Goal: Obtain resource: Download file/media

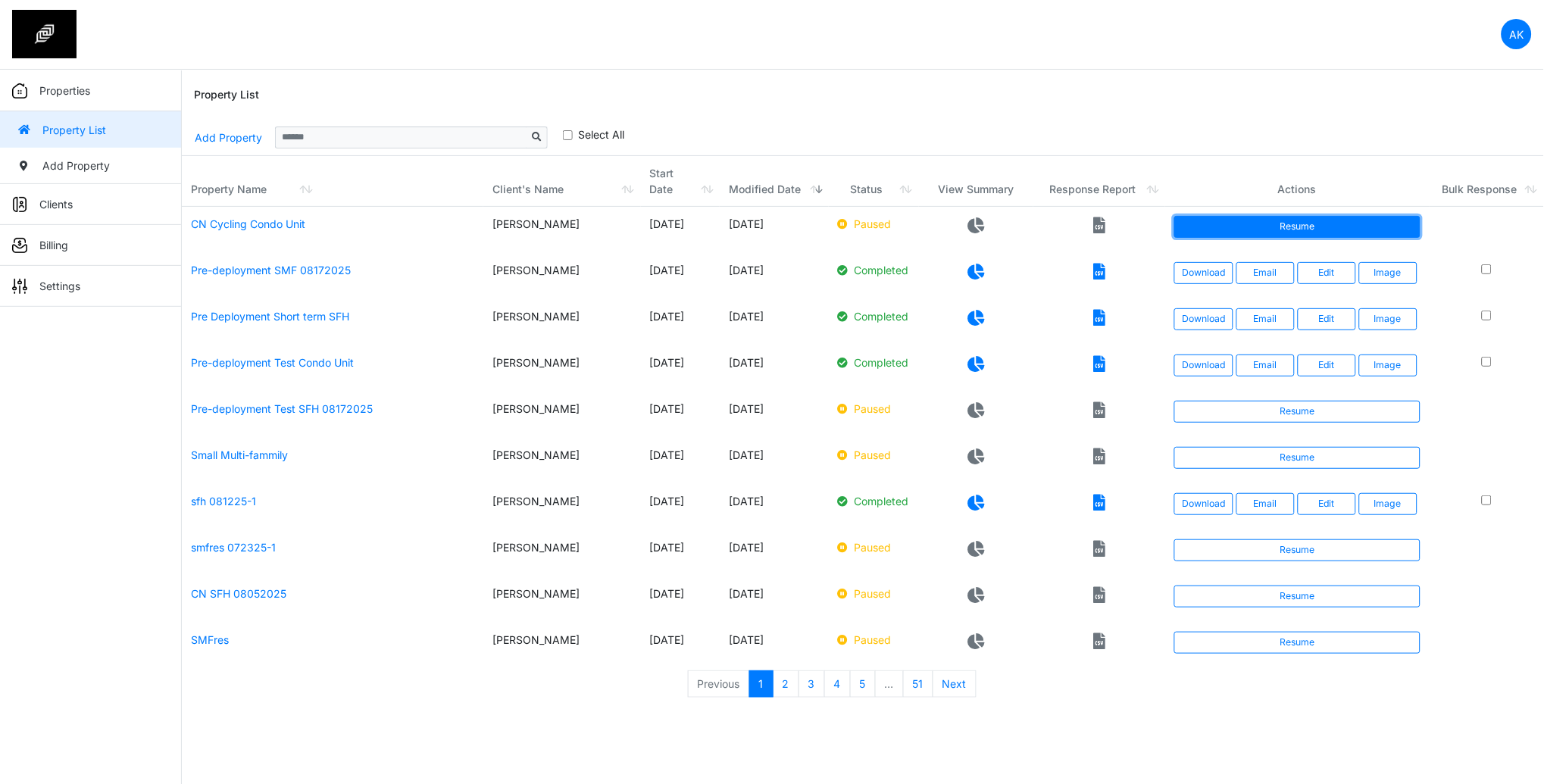
click at [1303, 229] on link "Resume" at bounding box center [1297, 226] width 246 height 21
click at [1219, 223] on link "Download" at bounding box center [1204, 226] width 58 height 21
